Goal: Unclear: Browse casually

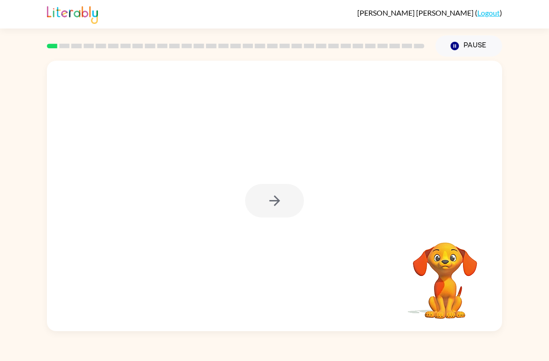
click at [273, 215] on div at bounding box center [274, 201] width 59 height 34
click at [275, 199] on div at bounding box center [274, 201] width 59 height 34
click at [267, 197] on icon "button" at bounding box center [275, 201] width 16 height 16
click at [266, 197] on div at bounding box center [274, 201] width 59 height 34
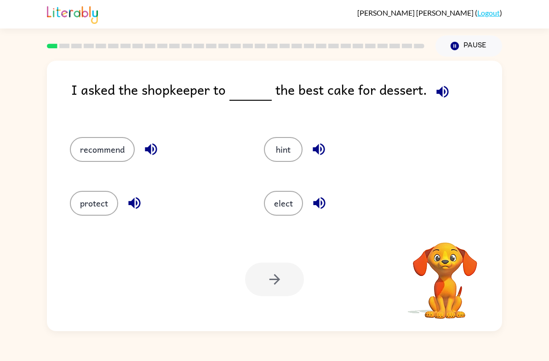
click at [258, 194] on div "elect" at bounding box center [344, 200] width 194 height 54
click at [96, 140] on button "recommend" at bounding box center [102, 149] width 65 height 25
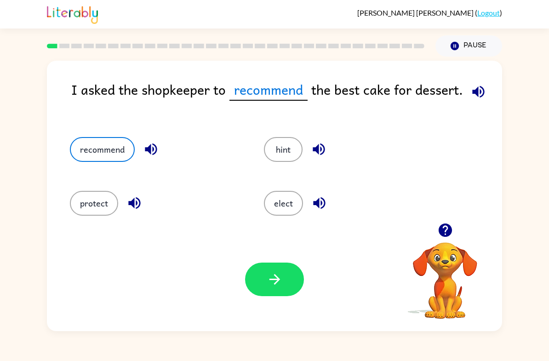
click at [279, 143] on button "hint" at bounding box center [283, 149] width 39 height 25
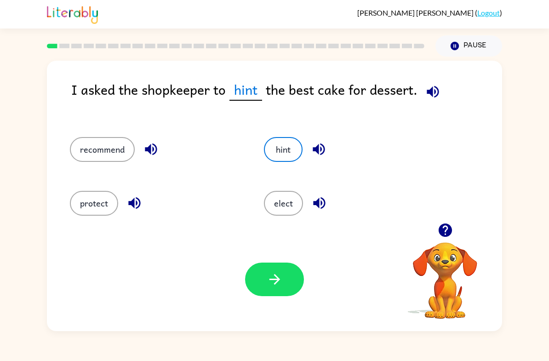
click at [313, 148] on icon "button" at bounding box center [319, 150] width 12 height 12
click at [149, 151] on icon "button" at bounding box center [151, 150] width 12 height 12
click at [128, 213] on button "button" at bounding box center [134, 202] width 23 height 23
click at [328, 196] on button "button" at bounding box center [319, 202] width 23 height 23
click at [91, 155] on button "recommend" at bounding box center [102, 149] width 65 height 25
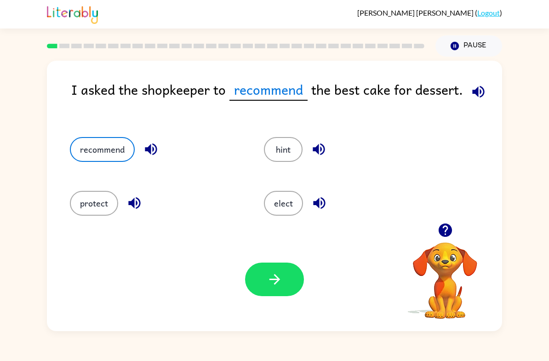
click at [79, 191] on button "protect" at bounding box center [94, 203] width 48 height 25
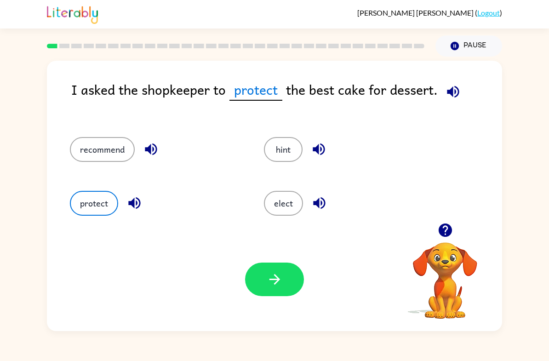
click at [276, 281] on icon "button" at bounding box center [275, 279] width 16 height 16
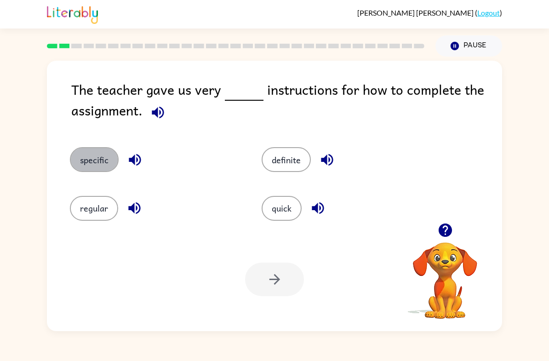
click at [86, 151] on button "specific" at bounding box center [94, 159] width 49 height 25
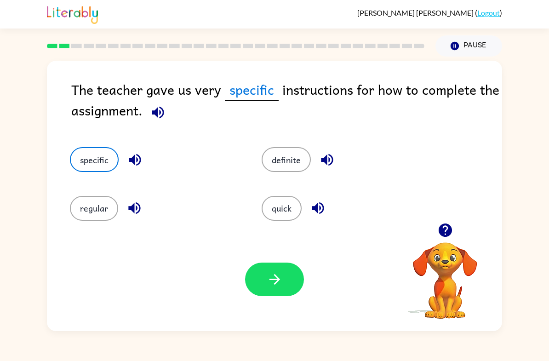
click at [287, 284] on button "button" at bounding box center [274, 280] width 59 height 34
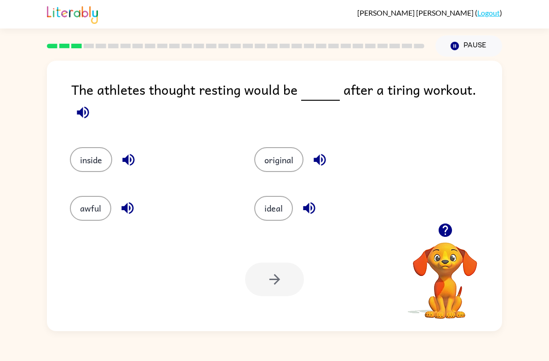
click at [83, 147] on button "inside" at bounding box center [91, 159] width 42 height 25
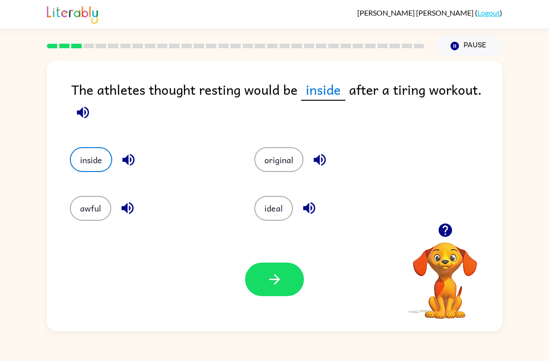
click at [276, 282] on icon "button" at bounding box center [274, 279] width 11 height 11
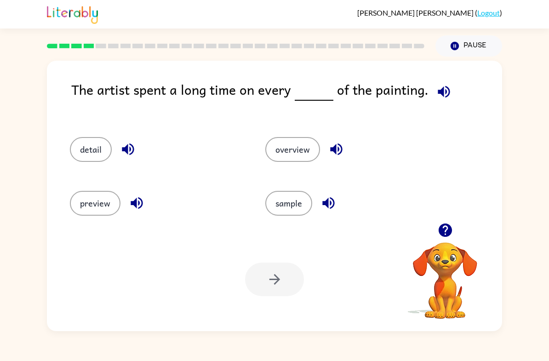
click at [91, 152] on button "detail" at bounding box center [91, 149] width 42 height 25
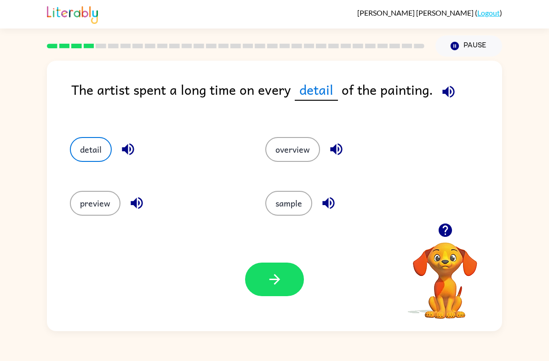
click at [271, 269] on button "button" at bounding box center [274, 280] width 59 height 34
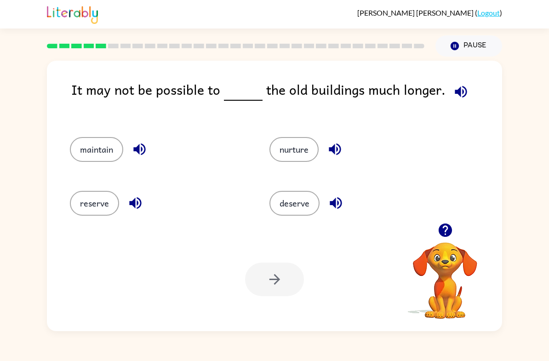
click at [317, 204] on button "deserve" at bounding box center [295, 203] width 50 height 25
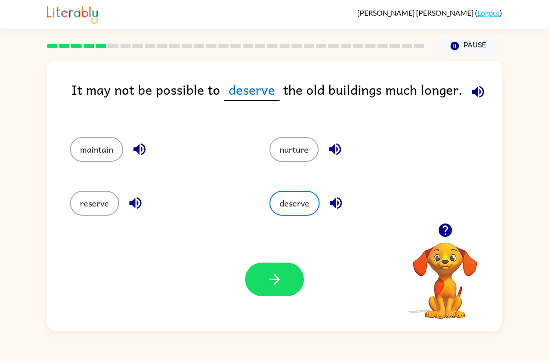
click at [281, 269] on button "button" at bounding box center [274, 280] width 59 height 34
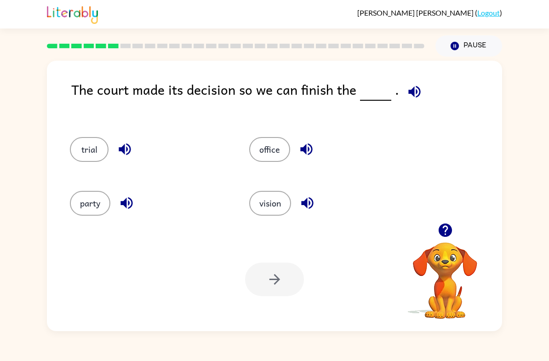
click at [81, 157] on button "trial" at bounding box center [89, 149] width 39 height 25
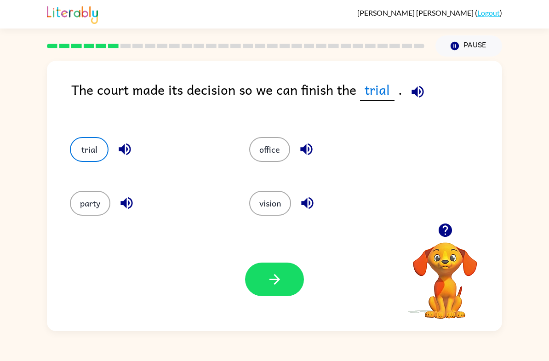
click at [117, 133] on div "trial" at bounding box center [141, 147] width 179 height 54
click at [132, 150] on icon "button" at bounding box center [125, 149] width 16 height 16
click at [279, 288] on button "button" at bounding box center [274, 280] width 59 height 34
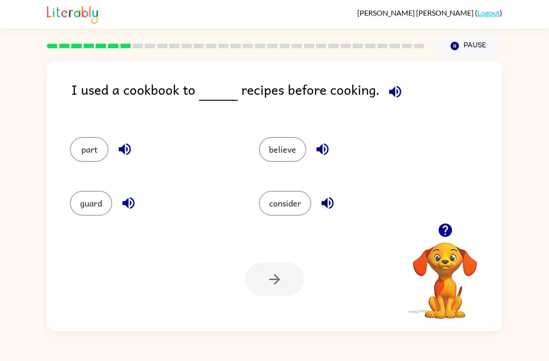
click at [73, 187] on div "guard" at bounding box center [146, 200] width 189 height 54
click at [87, 213] on button "guard" at bounding box center [91, 203] width 42 height 25
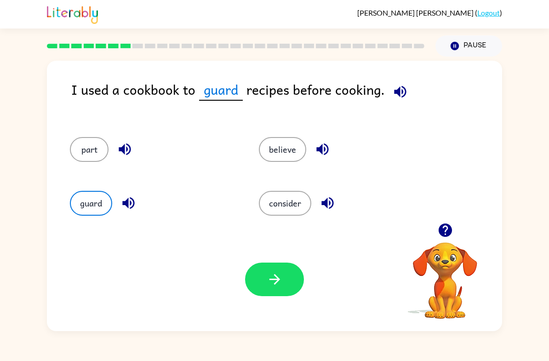
click at [268, 285] on icon "button" at bounding box center [275, 279] width 16 height 16
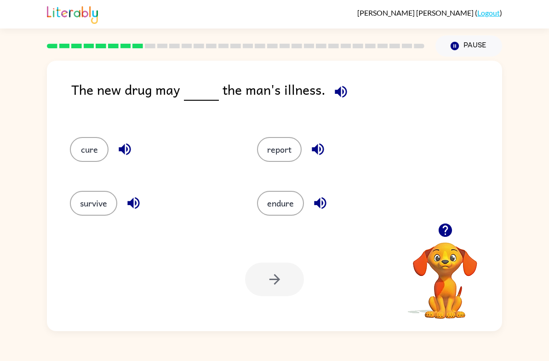
click at [100, 211] on button "survive" at bounding box center [93, 203] width 47 height 25
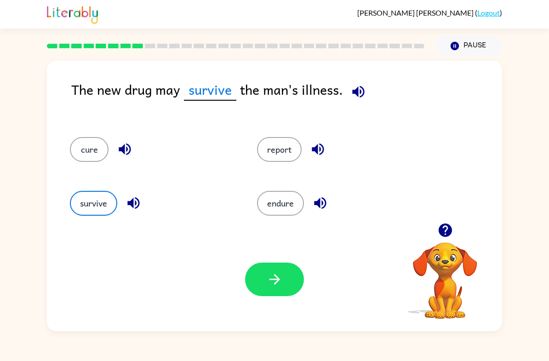
click at [258, 275] on button "button" at bounding box center [274, 280] width 59 height 34
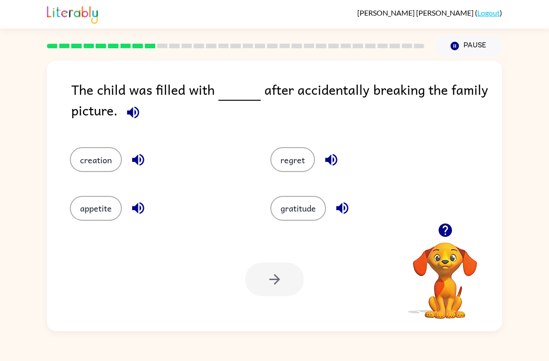
click at [428, 178] on div "regret" at bounding box center [353, 154] width 201 height 48
click at [427, 187] on div "gratitude" at bounding box center [353, 203] width 201 height 48
click at [302, 196] on button "gratitude" at bounding box center [299, 208] width 56 height 25
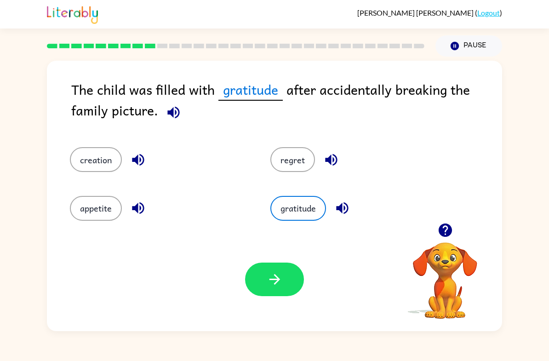
click at [281, 148] on button "regret" at bounding box center [293, 159] width 45 height 25
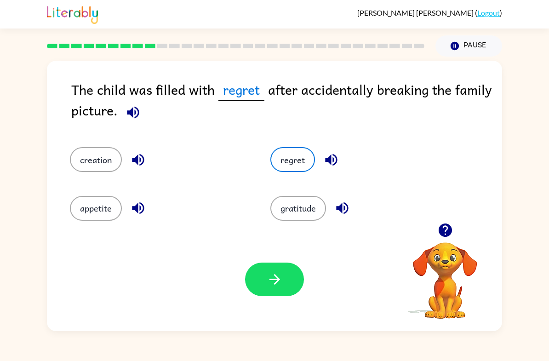
click at [350, 313] on div "Your browser must support playing .mp4 files to use Literably. Please try using…" at bounding box center [274, 280] width 455 height 104
click at [308, 216] on button "gratitude" at bounding box center [299, 208] width 56 height 25
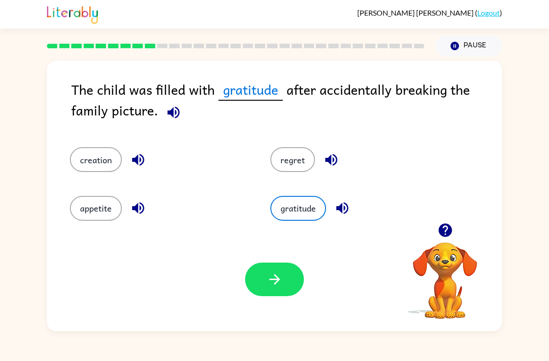
click at [294, 152] on button "regret" at bounding box center [293, 159] width 45 height 25
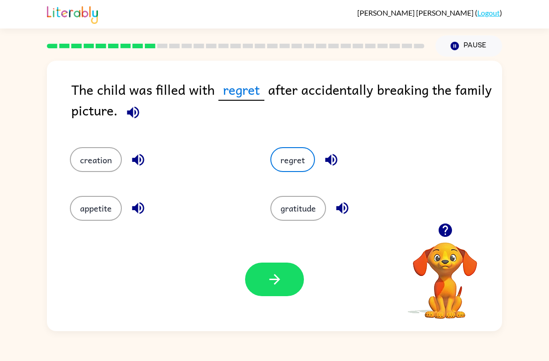
click at [111, 203] on button "appetite" at bounding box center [96, 208] width 52 height 25
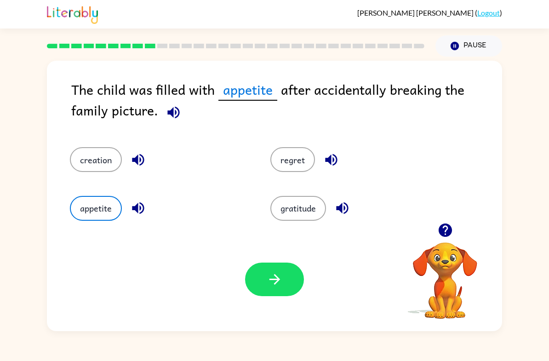
click at [107, 160] on button "creation" at bounding box center [96, 159] width 52 height 25
click at [99, 203] on button "appetite" at bounding box center [96, 208] width 52 height 25
click at [306, 158] on button "regret" at bounding box center [293, 159] width 45 height 25
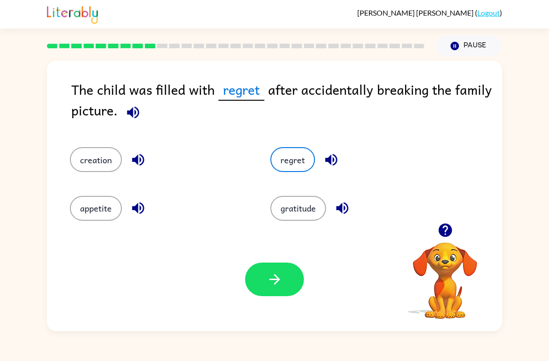
click at [95, 221] on button "appetite" at bounding box center [96, 208] width 52 height 25
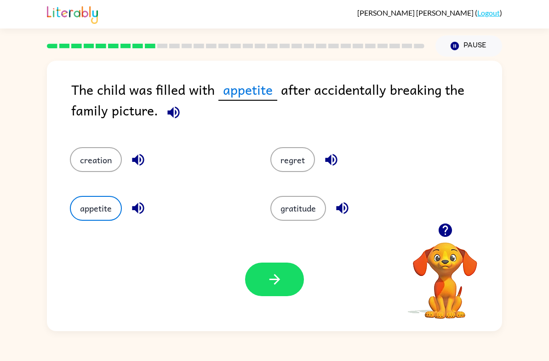
click at [267, 277] on icon "button" at bounding box center [275, 279] width 16 height 16
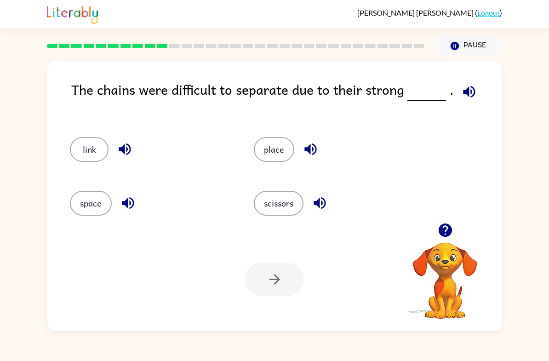
click at [277, 153] on button "place" at bounding box center [274, 149] width 40 height 25
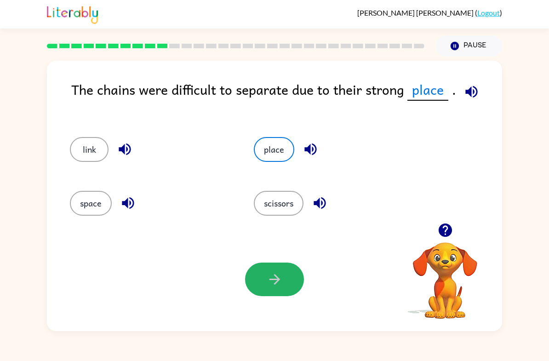
click at [272, 294] on button "button" at bounding box center [274, 280] width 59 height 34
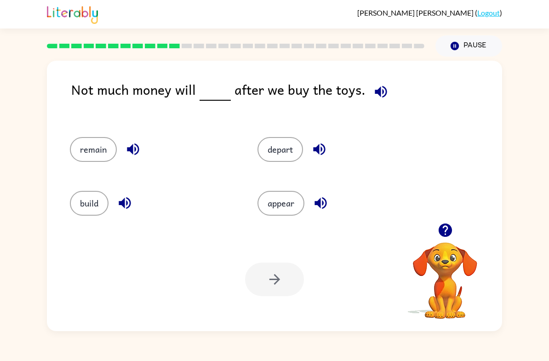
click at [274, 181] on div "appear" at bounding box center [334, 200] width 188 height 54
click at [279, 201] on button "appear" at bounding box center [281, 203] width 47 height 25
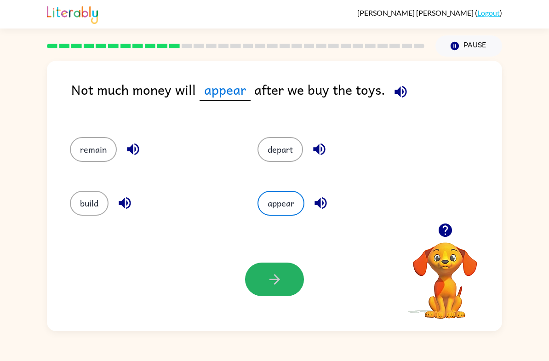
click at [256, 291] on button "button" at bounding box center [274, 280] width 59 height 34
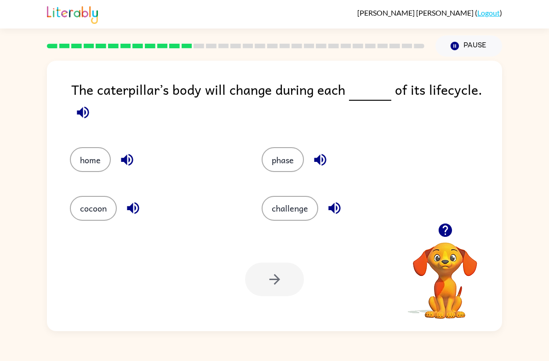
click at [289, 160] on button "phase" at bounding box center [283, 159] width 42 height 25
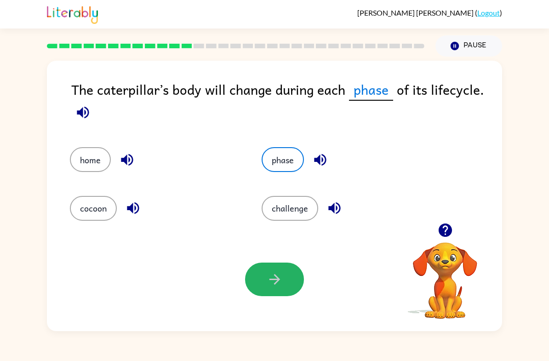
click at [275, 284] on icon "button" at bounding box center [274, 279] width 11 height 11
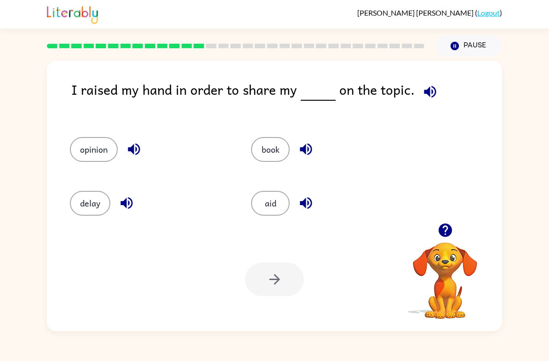
click at [74, 161] on div "opinion" at bounding box center [150, 149] width 160 height 25
click at [80, 156] on button "opinion" at bounding box center [94, 149] width 48 height 25
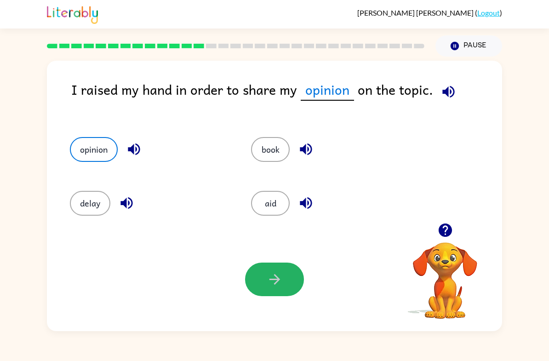
click at [277, 282] on icon "button" at bounding box center [274, 279] width 11 height 11
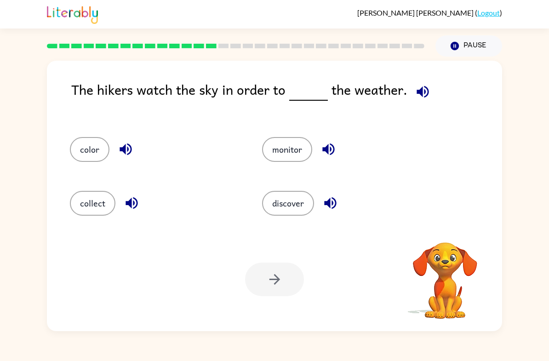
click at [274, 357] on div "[PERSON_NAME] ( Logout ) Pause Pause The hikers watch the sky in order to the w…" at bounding box center [274, 180] width 549 height 361
click at [296, 202] on button "discover" at bounding box center [288, 203] width 52 height 25
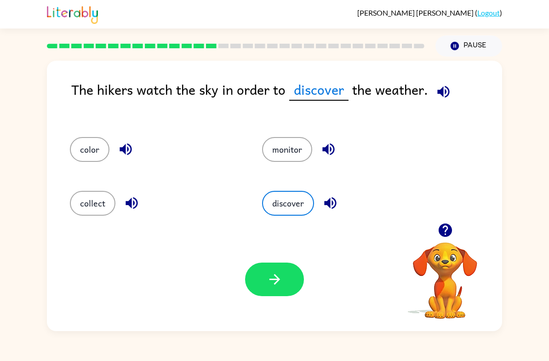
click at [282, 296] on button "button" at bounding box center [274, 280] width 59 height 34
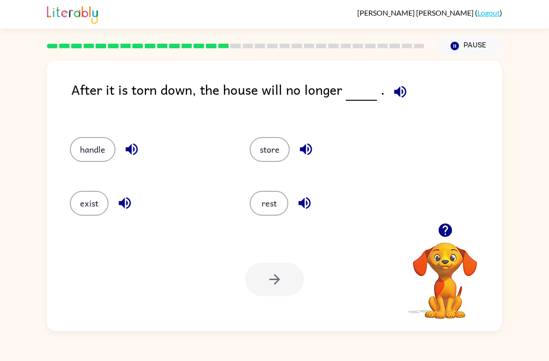
click at [86, 196] on button "exist" at bounding box center [89, 203] width 39 height 25
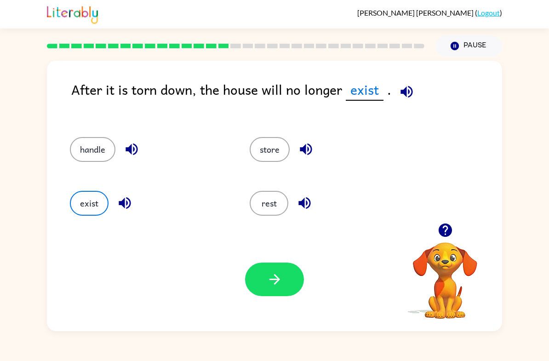
click at [266, 328] on div "Your browser must support playing .mp4 files to use Literably. Please try using…" at bounding box center [274, 280] width 455 height 104
click at [272, 263] on button "button" at bounding box center [274, 280] width 59 height 34
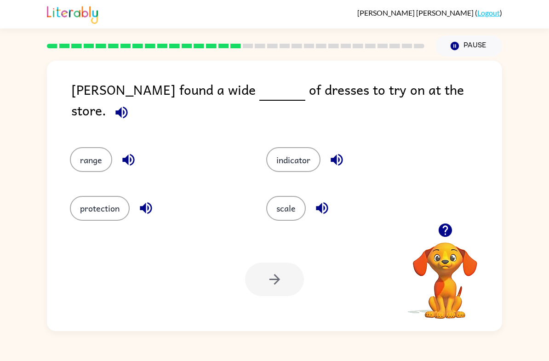
click at [98, 150] on button "range" at bounding box center [91, 159] width 42 height 25
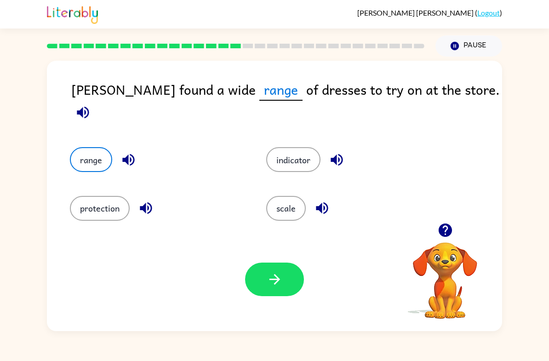
click at [282, 286] on icon "button" at bounding box center [275, 279] width 16 height 16
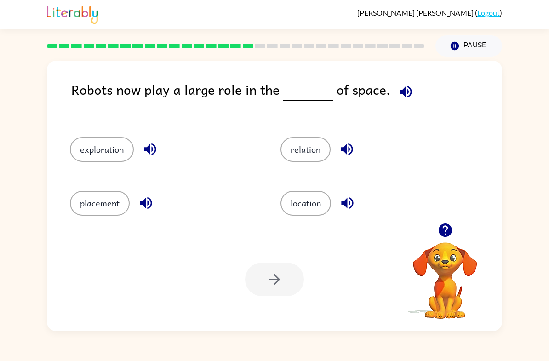
click at [87, 143] on button "exploration" at bounding box center [102, 149] width 64 height 25
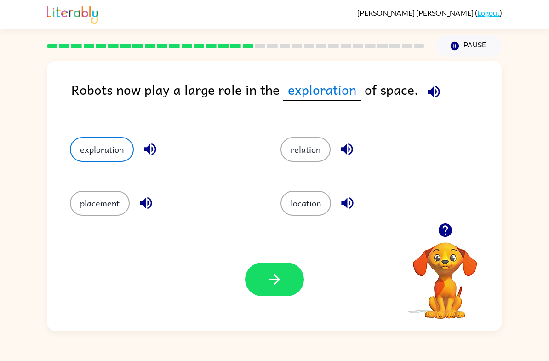
click at [278, 283] on icon "button" at bounding box center [275, 279] width 16 height 16
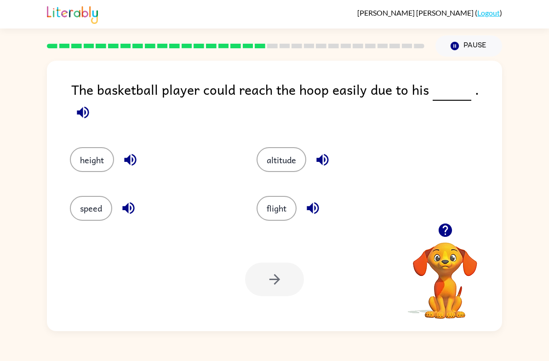
click at [78, 204] on button "speed" at bounding box center [91, 208] width 42 height 25
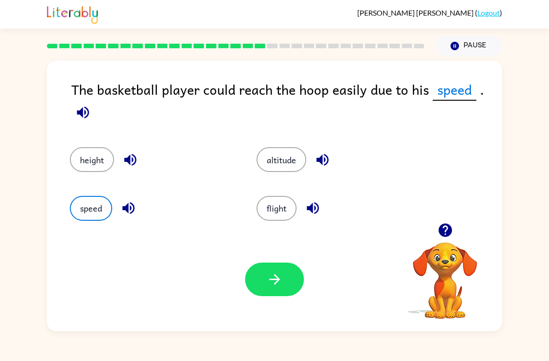
click at [267, 279] on icon "button" at bounding box center [275, 279] width 16 height 16
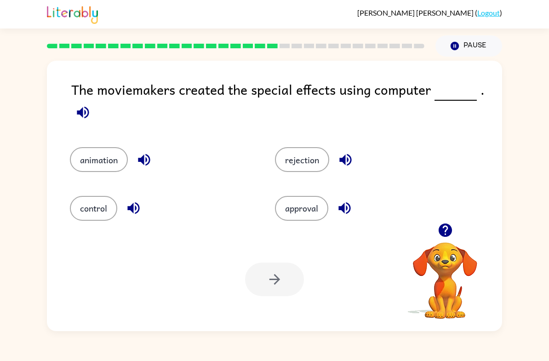
click at [80, 216] on button "control" at bounding box center [93, 208] width 47 height 25
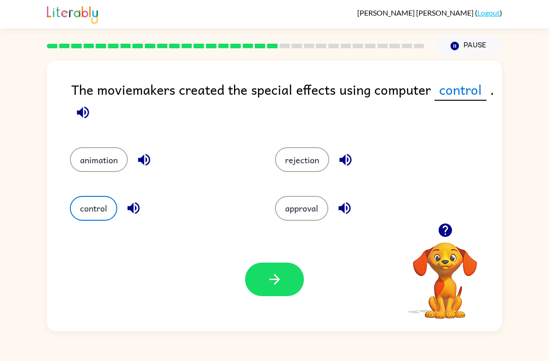
click at [276, 295] on button "button" at bounding box center [274, 280] width 59 height 34
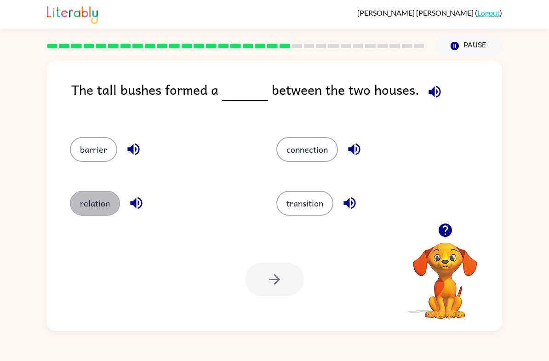
click at [95, 203] on button "relation" at bounding box center [95, 203] width 50 height 25
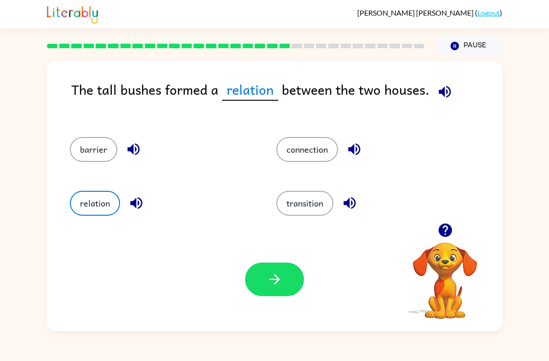
click at [296, 157] on button "connection" at bounding box center [307, 149] width 62 height 25
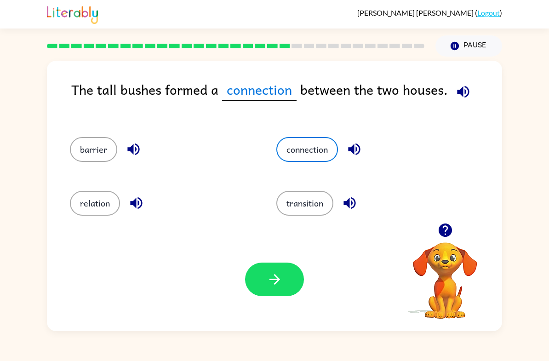
click at [269, 290] on button "button" at bounding box center [274, 280] width 59 height 34
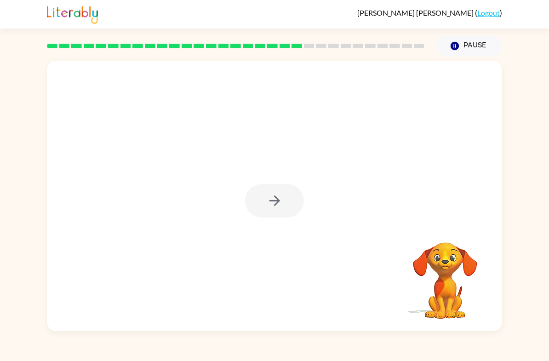
click at [288, 199] on div at bounding box center [274, 201] width 59 height 34
click at [281, 205] on icon "button" at bounding box center [275, 201] width 16 height 16
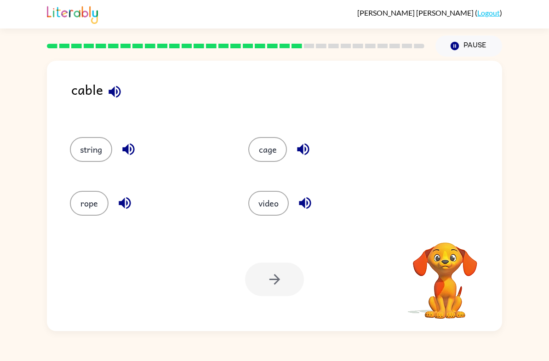
click at [287, 200] on button "video" at bounding box center [268, 203] width 40 height 25
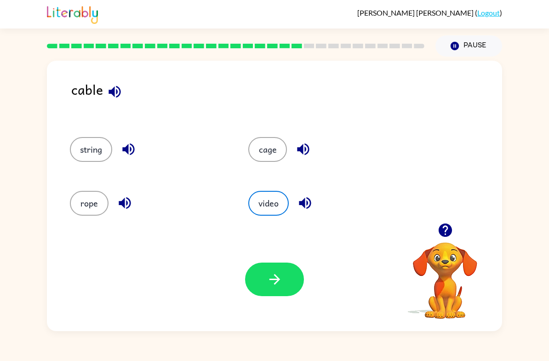
click at [81, 153] on button "string" at bounding box center [91, 149] width 42 height 25
click at [268, 270] on button "button" at bounding box center [274, 280] width 59 height 34
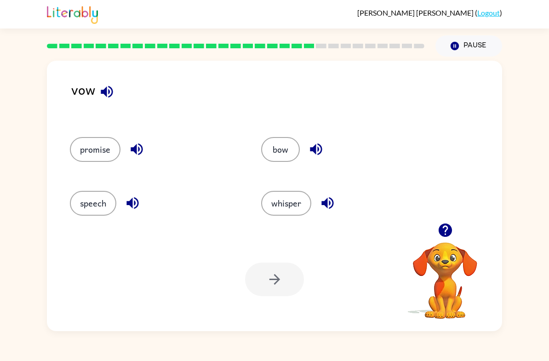
click at [113, 93] on icon "button" at bounding box center [107, 92] width 16 height 16
click at [329, 145] on div "bow" at bounding box center [346, 149] width 170 height 25
click at [313, 141] on button "button" at bounding box center [316, 149] width 23 height 23
click at [272, 150] on button "bow" at bounding box center [280, 149] width 39 height 25
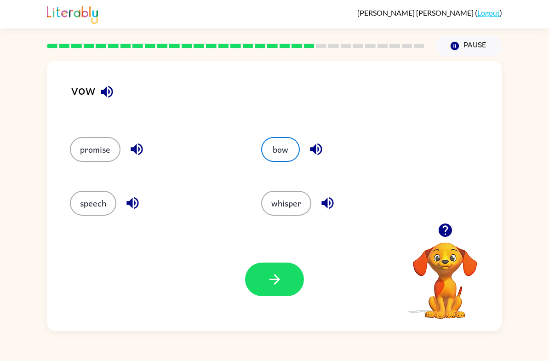
click at [264, 282] on button "button" at bounding box center [274, 280] width 59 height 34
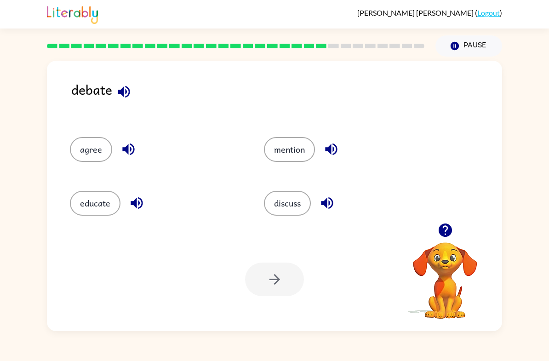
click at [280, 210] on button "discuss" at bounding box center [287, 203] width 47 height 25
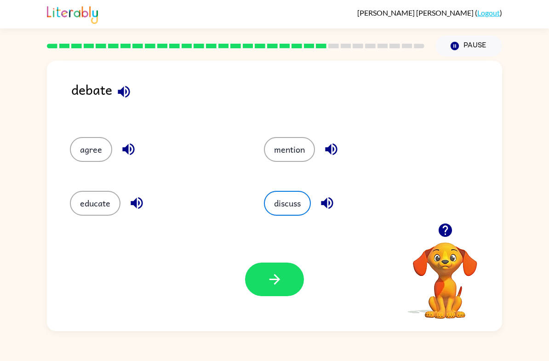
click at [255, 298] on div "Your browser must support playing .mp4 files to use Literably. Please try using…" at bounding box center [274, 280] width 455 height 104
click at [75, 154] on button "agree" at bounding box center [91, 149] width 42 height 25
click at [272, 293] on button "button" at bounding box center [274, 280] width 59 height 34
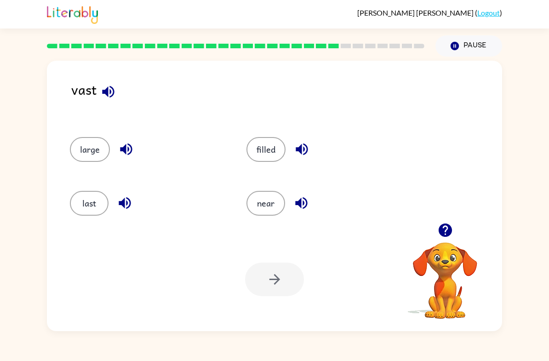
click at [116, 214] on div "last" at bounding box center [148, 203] width 156 height 25
click at [128, 195] on button "button" at bounding box center [124, 202] width 23 height 23
click at [87, 204] on button "last" at bounding box center [89, 203] width 39 height 25
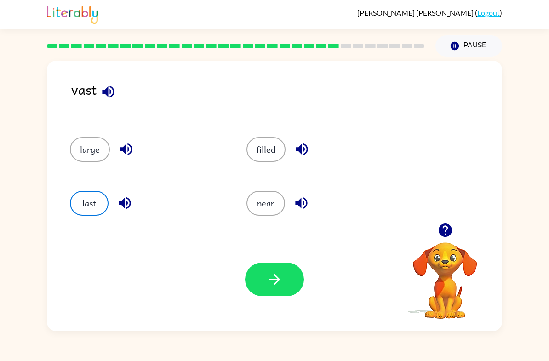
click at [279, 272] on icon "button" at bounding box center [275, 279] width 16 height 16
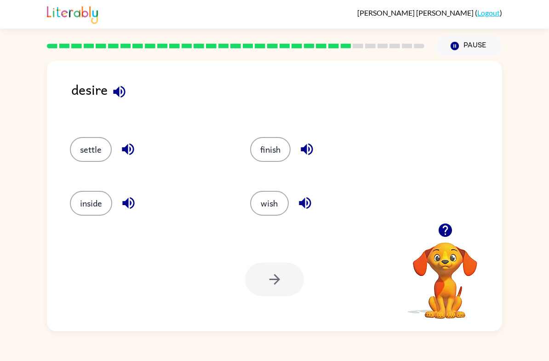
click at [117, 75] on div "desire settle finish inside wish Your browser must support playing .mp4 files t…" at bounding box center [274, 196] width 455 height 271
click at [116, 75] on div "desire settle finish inside wish Your browser must support playing .mp4 files t…" at bounding box center [274, 196] width 455 height 271
click at [83, 209] on button "inside" at bounding box center [91, 203] width 42 height 25
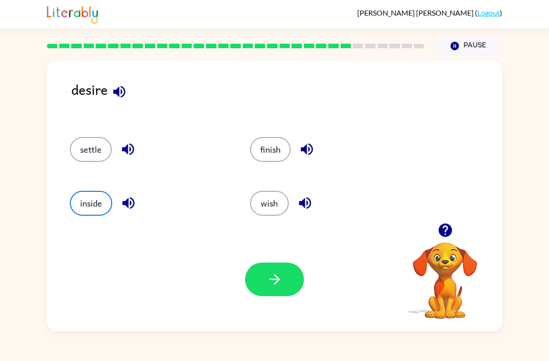
click at [260, 288] on button "button" at bounding box center [274, 280] width 59 height 34
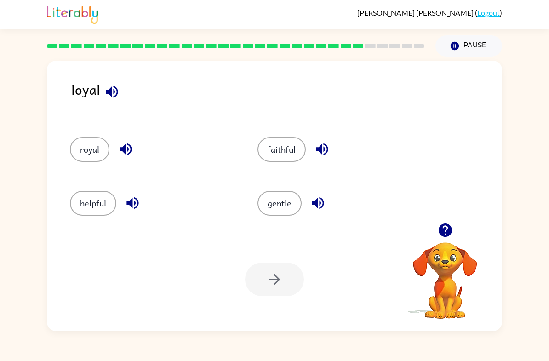
click at [81, 200] on button "helpful" at bounding box center [93, 203] width 46 height 25
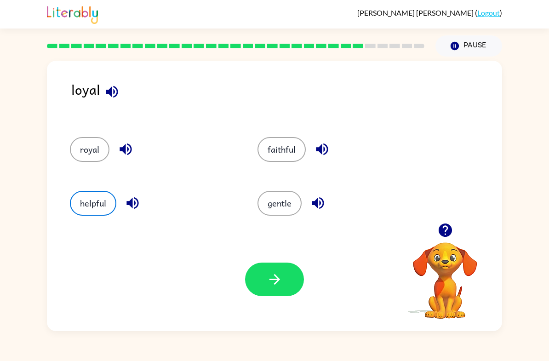
click at [266, 292] on button "button" at bounding box center [274, 280] width 59 height 34
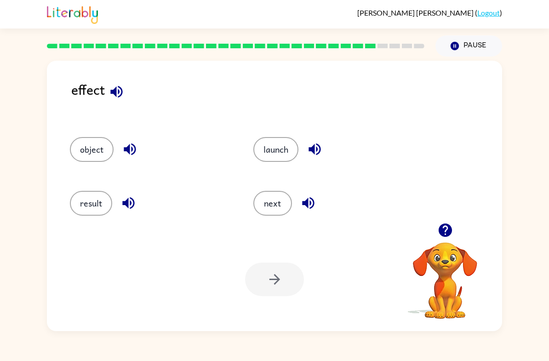
click at [95, 213] on button "result" at bounding box center [91, 203] width 42 height 25
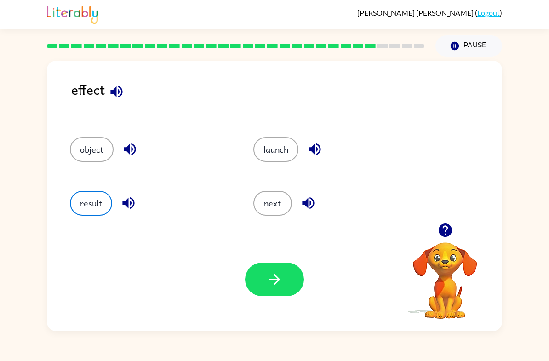
click at [268, 275] on icon "button" at bounding box center [275, 279] width 16 height 16
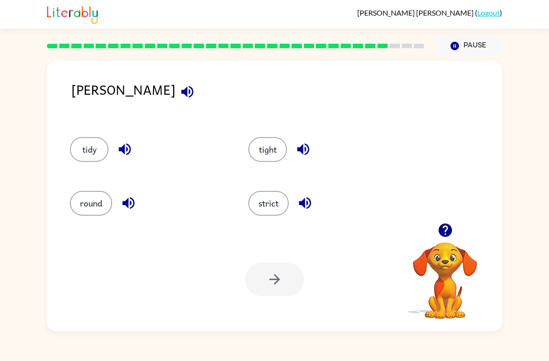
click at [76, 151] on button "tidy" at bounding box center [89, 149] width 39 height 25
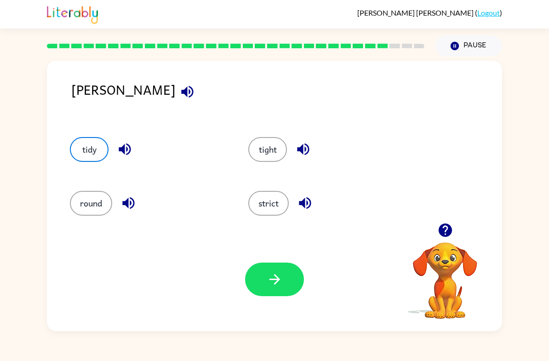
click at [71, 206] on button "round" at bounding box center [91, 203] width 42 height 25
click at [90, 161] on button "tidy" at bounding box center [89, 149] width 39 height 25
click at [170, 355] on div "[PERSON_NAME] ( Logout ) Pause Pause [PERSON_NAME] tidy tight round strict Your…" at bounding box center [274, 180] width 549 height 361
click at [257, 276] on button "button" at bounding box center [274, 280] width 59 height 34
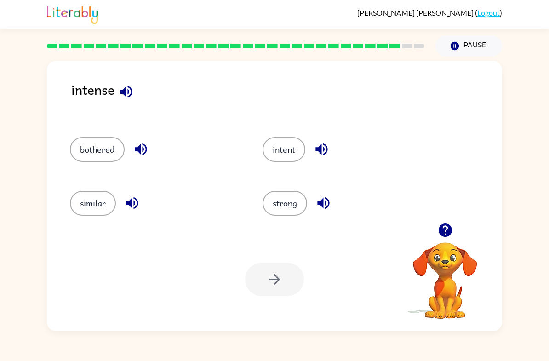
click at [273, 199] on button "strong" at bounding box center [285, 203] width 45 height 25
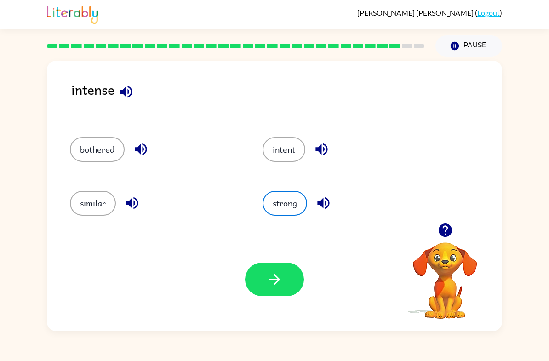
click at [257, 279] on button "button" at bounding box center [274, 280] width 59 height 34
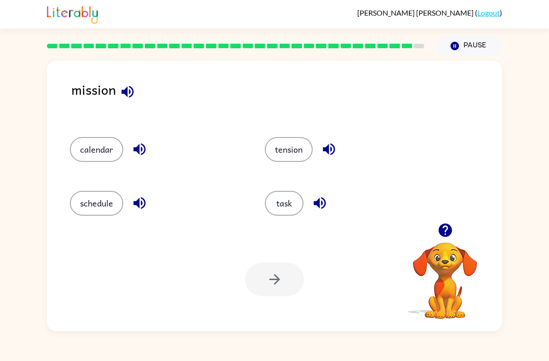
click at [291, 200] on button "task" at bounding box center [284, 203] width 39 height 25
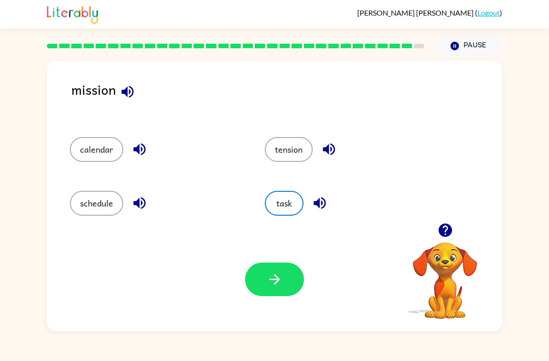
click at [262, 273] on button "button" at bounding box center [274, 280] width 59 height 34
